Goal: Task Accomplishment & Management: Complete application form

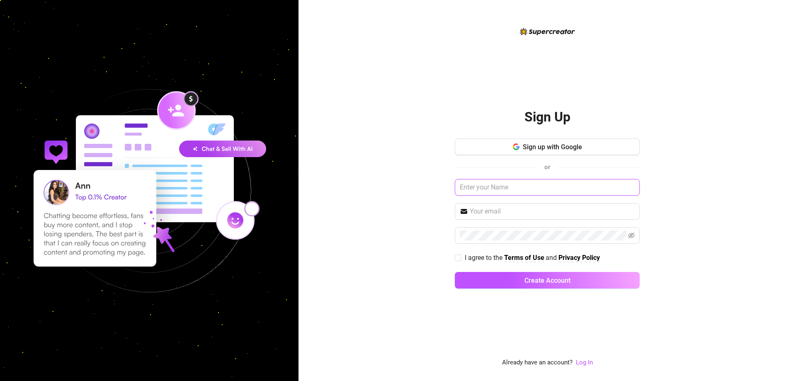
click at [504, 186] on input "text" at bounding box center [547, 187] width 185 height 17
type input "[PERSON_NAME]"
click at [492, 204] on span at bounding box center [547, 211] width 185 height 17
click at [494, 210] on input "text" at bounding box center [551, 211] width 165 height 10
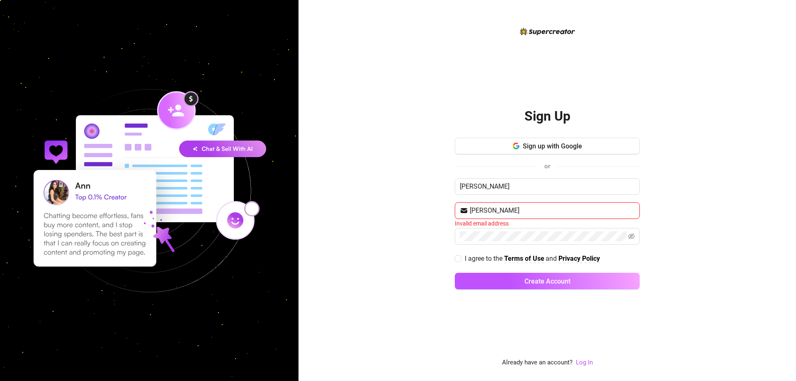
type input "[EMAIL_ADDRESS][DOMAIN_NAME]"
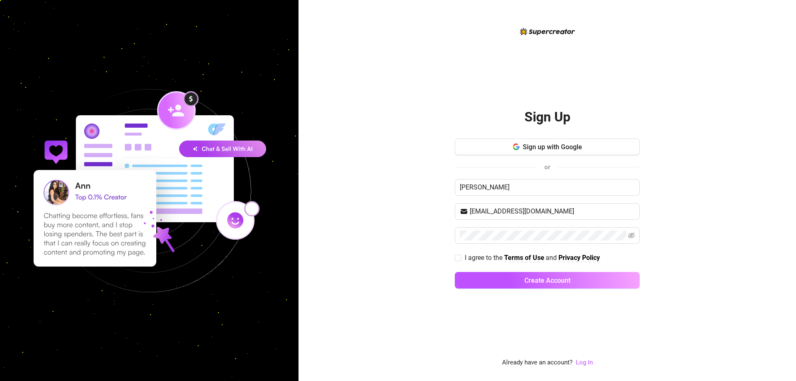
click at [454, 259] on div "Sign Up Sign up with Google or Emma [EMAIL_ADDRESS][DOMAIN_NAME] I agree to the…" at bounding box center [546, 190] width 497 height 381
click at [458, 258] on input "I agree to the Terms of Use and Privacy Policy" at bounding box center [458, 257] width 6 height 6
checkbox input "true"
click at [539, 278] on span "Create Account" at bounding box center [547, 280] width 46 height 8
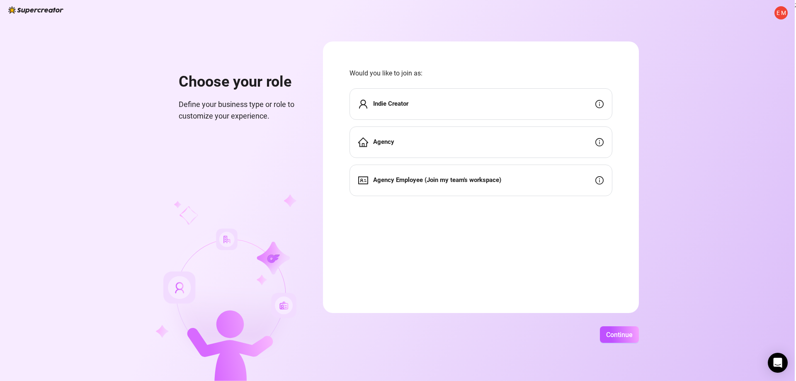
click at [466, 99] on div "Indie Creator" at bounding box center [480, 103] width 263 height 31
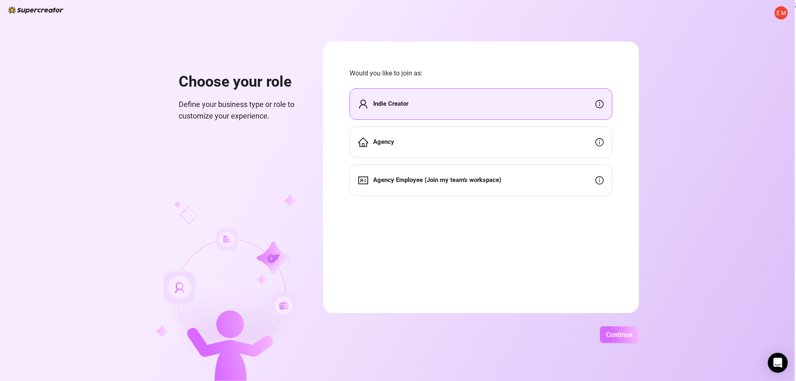
click at [622, 339] on button "Continue" at bounding box center [619, 334] width 39 height 17
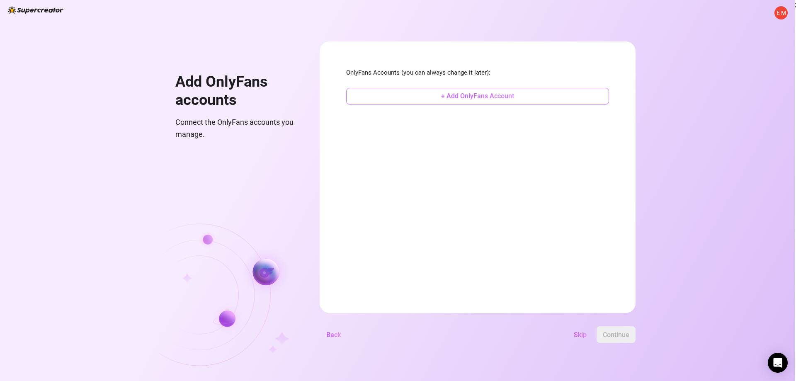
click at [479, 95] on span "+ Add OnlyFans Account" at bounding box center [477, 96] width 73 height 8
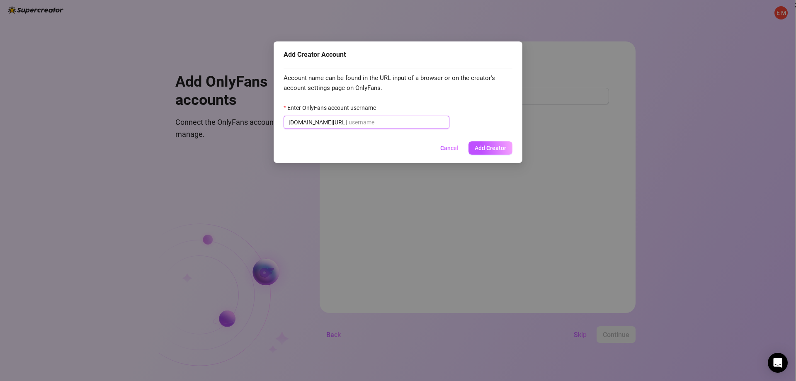
paste input "emmaiblush"
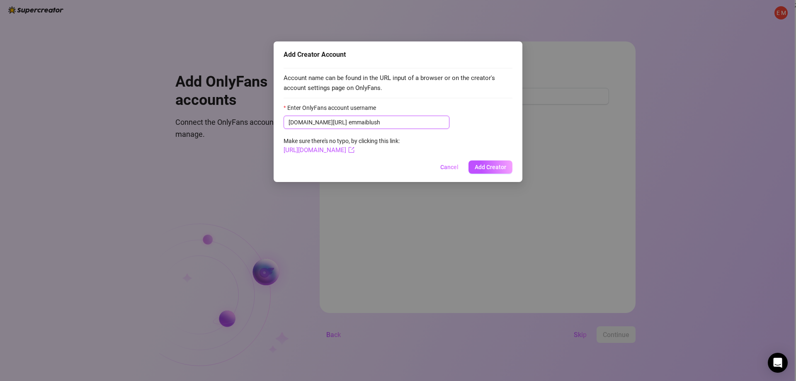
type input "emmaiblush"
click at [327, 120] on span "[DOMAIN_NAME][URL] emmaiblush" at bounding box center [366, 122] width 166 height 13
click at [348, 122] on input "emmaiblush" at bounding box center [396, 122] width 96 height 9
click at [353, 150] on link "[URL][DOMAIN_NAME]" at bounding box center [318, 149] width 71 height 7
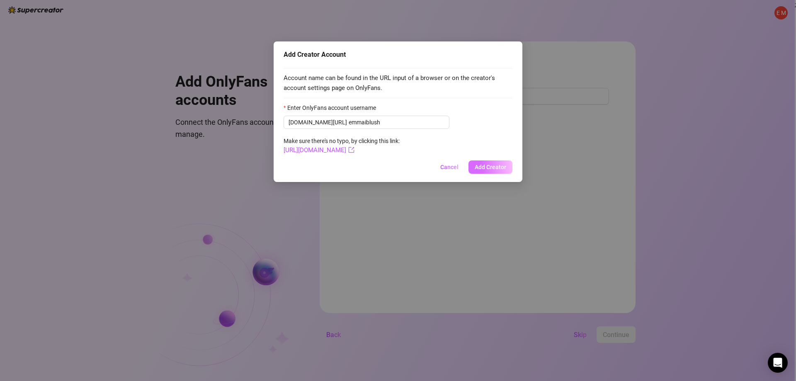
click at [488, 167] on span "Add Creator" at bounding box center [489, 167] width 31 height 7
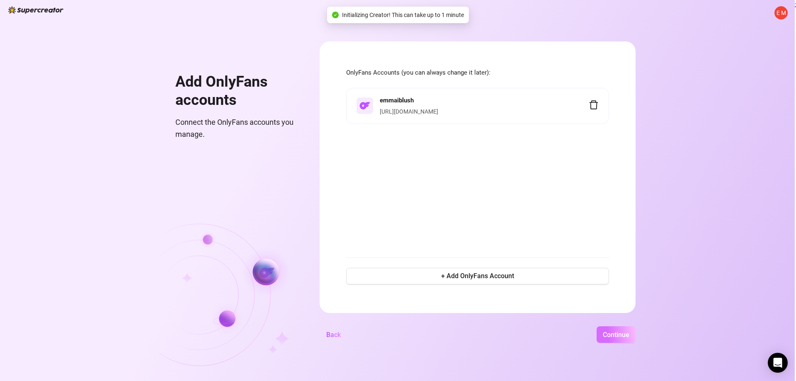
click at [614, 335] on span "Continue" at bounding box center [615, 335] width 27 height 8
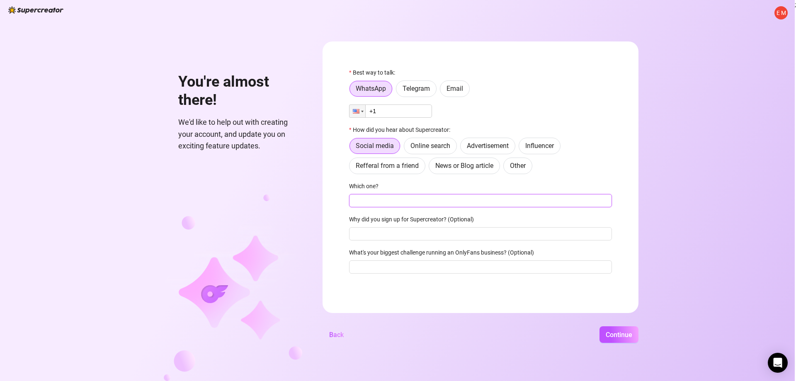
click at [384, 197] on input "Which one?" at bounding box center [480, 200] width 263 height 13
type input "Instagram"
click at [396, 106] on input "+1" at bounding box center [390, 110] width 83 height 13
click at [617, 330] on button "Continue" at bounding box center [618, 334] width 39 height 17
click at [396, 106] on input "+1" at bounding box center [390, 110] width 83 height 13
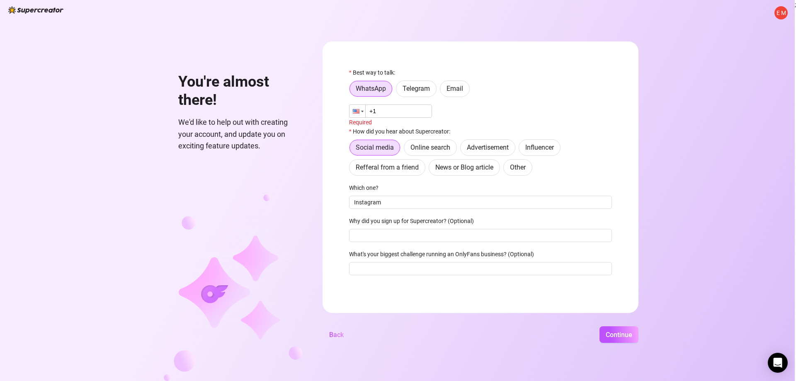
click at [359, 110] on div at bounding box center [356, 111] width 7 height 5
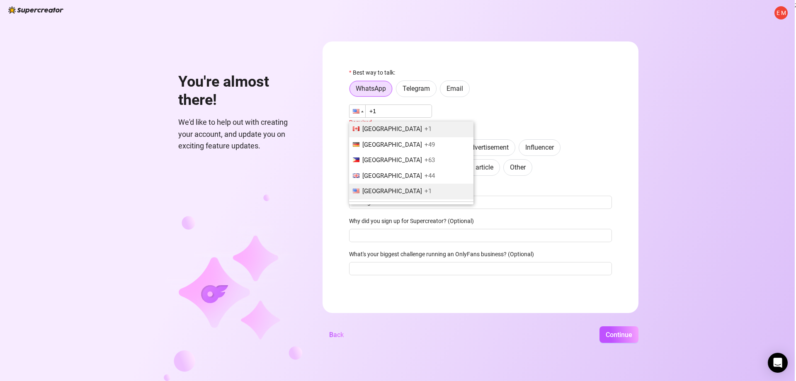
click at [372, 126] on span "[GEOGRAPHIC_DATA]" at bounding box center [392, 128] width 60 height 7
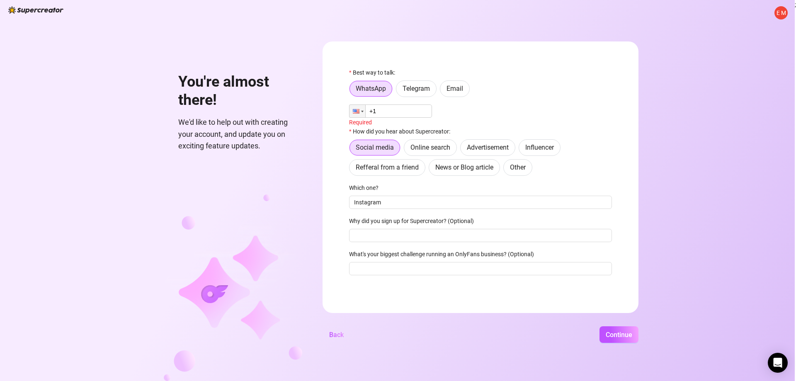
click at [389, 107] on input "+1" at bounding box center [390, 110] width 83 height 13
type input "[PHONE_NUMBER]"
click at [617, 329] on button "Continue" at bounding box center [618, 334] width 39 height 17
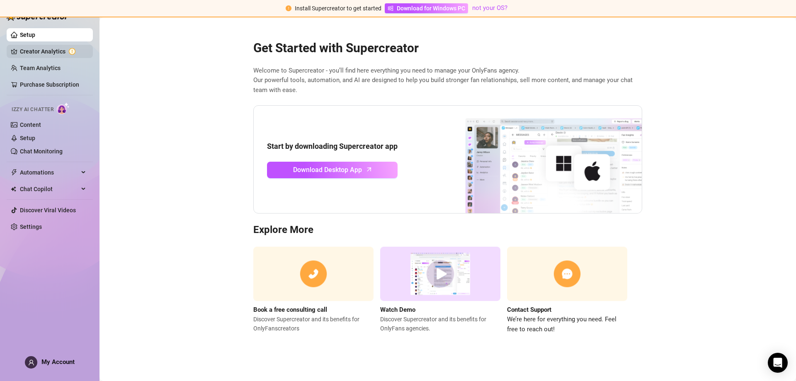
click at [49, 53] on link "Creator Analytics" at bounding box center [53, 51] width 66 height 13
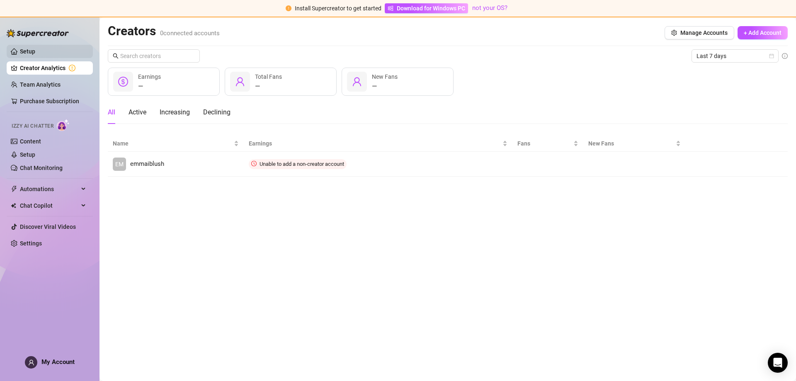
click at [35, 52] on link "Setup" at bounding box center [27, 51] width 15 height 7
